Goal: Find specific fact: Find specific fact

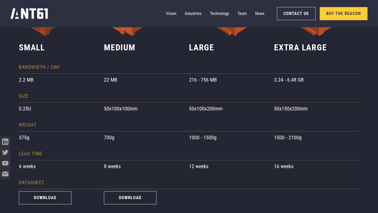
scroll to position [354, 0]
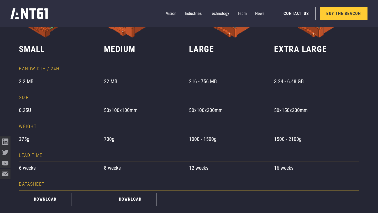
click at [275, 81] on div "3.24 - 6.48 GB" at bounding box center [316, 82] width 85 height 8
copy div "3.24 - 6.48 GB"
click at [207, 83] on div "216 - 756 MB" at bounding box center [231, 82] width 85 height 8
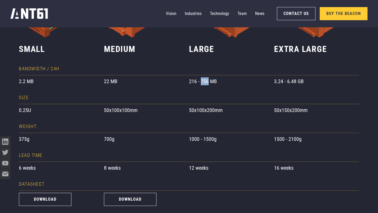
click at [207, 83] on div "216 - 756 MB" at bounding box center [231, 82] width 85 height 8
copy div "216 - 756 MB"
